Goal: Obtain resource: Download file/media

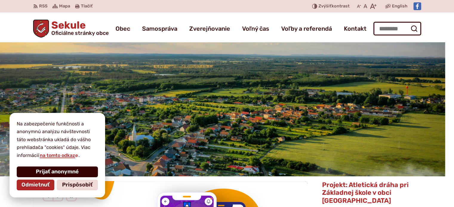
click at [52, 173] on span "Prijať anonymné" at bounding box center [57, 172] width 43 height 7
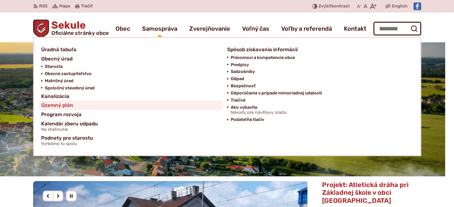
click at [83, 106] on link "Územný plán" at bounding box center [130, 105] width 179 height 9
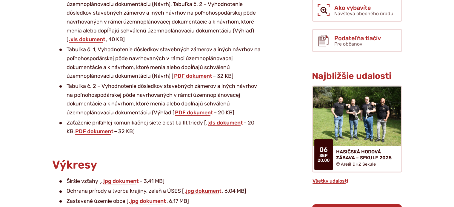
scroll to position [298, 0]
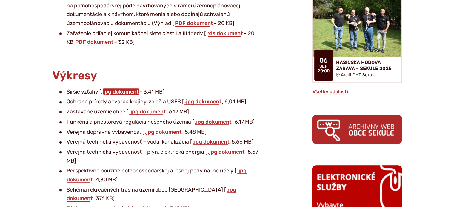
click at [127, 90] on link "jpg dokument" at bounding box center [121, 92] width 37 height 7
click at [218, 124] on link ".jpg dokument" at bounding box center [213, 122] width 38 height 7
